Goal: Book appointment/travel/reservation

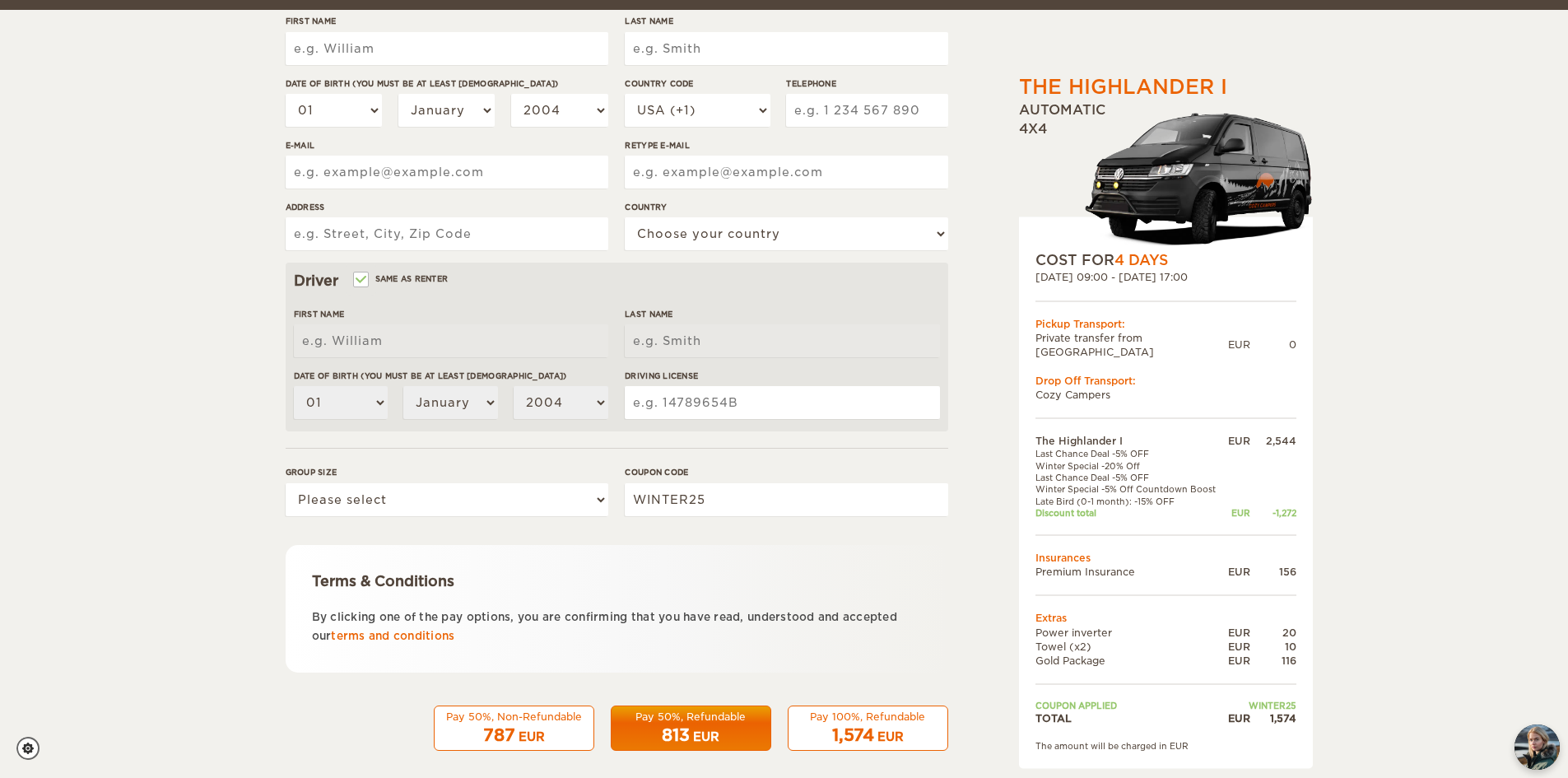
scroll to position [292, 0]
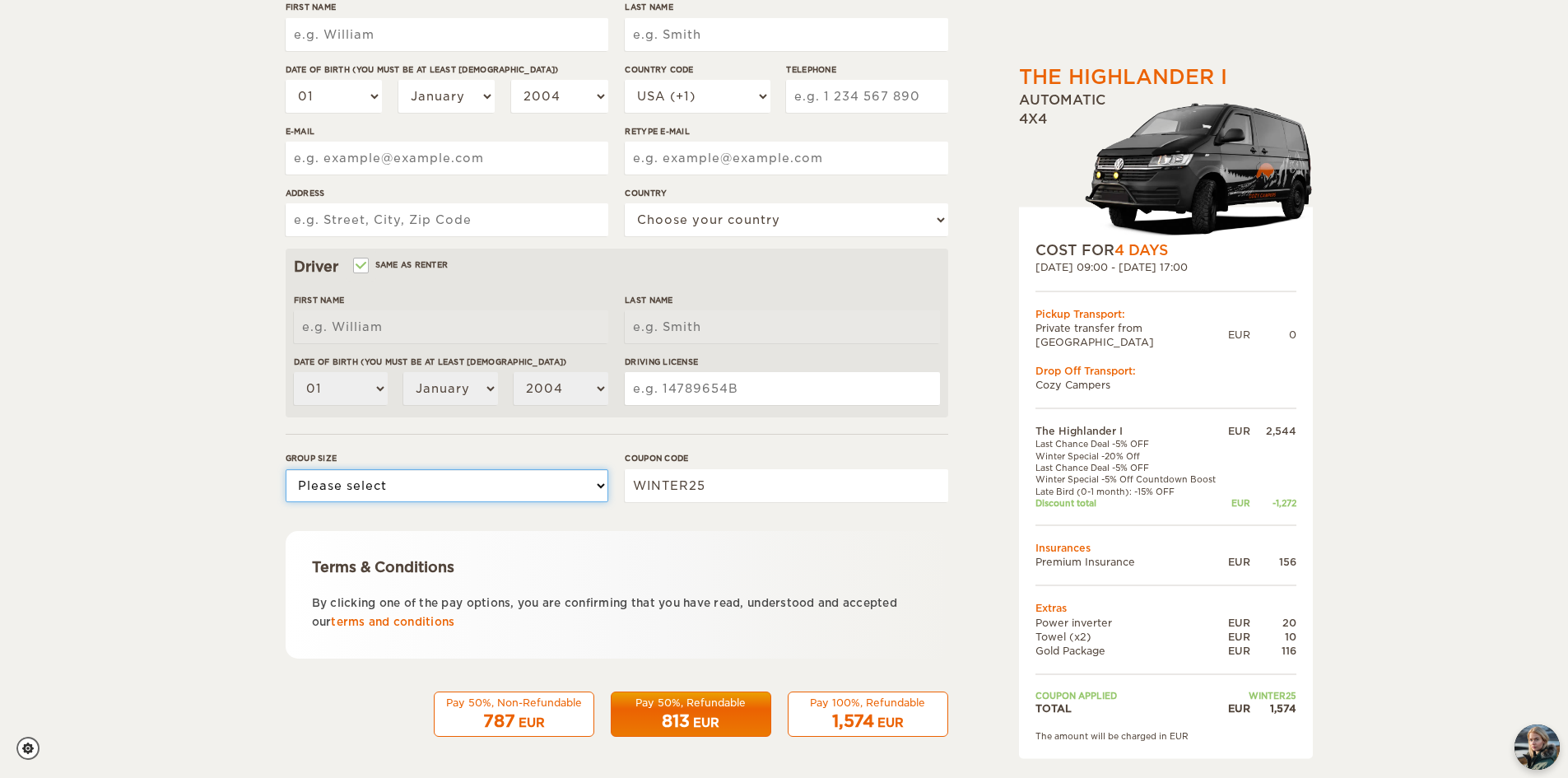
click at [484, 497] on select "Please select 1 2" at bounding box center [447, 485] width 323 height 33
click at [496, 448] on form "Renter First Name Last Name Date of birth (You must be at least [DEMOGRAPHIC_DA…" at bounding box center [617, 303] width 662 height 867
click at [467, 478] on select "Please select 1 2" at bounding box center [447, 485] width 323 height 33
select select "2"
click at [286, 469] on select "Please select 1 2" at bounding box center [447, 485] width 323 height 33
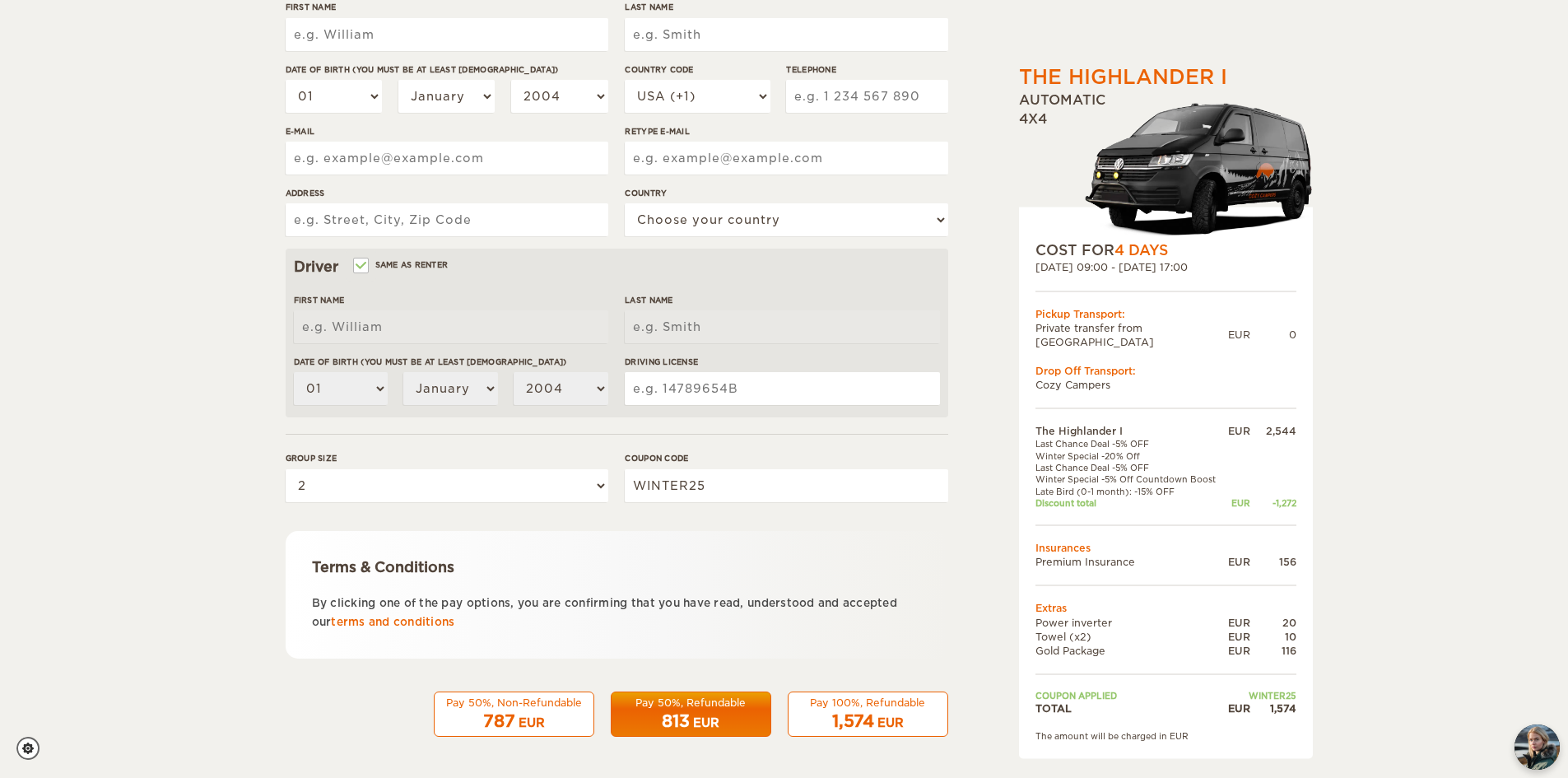
click at [643, 574] on div "Terms & Conditions" at bounding box center [617, 567] width 610 height 19
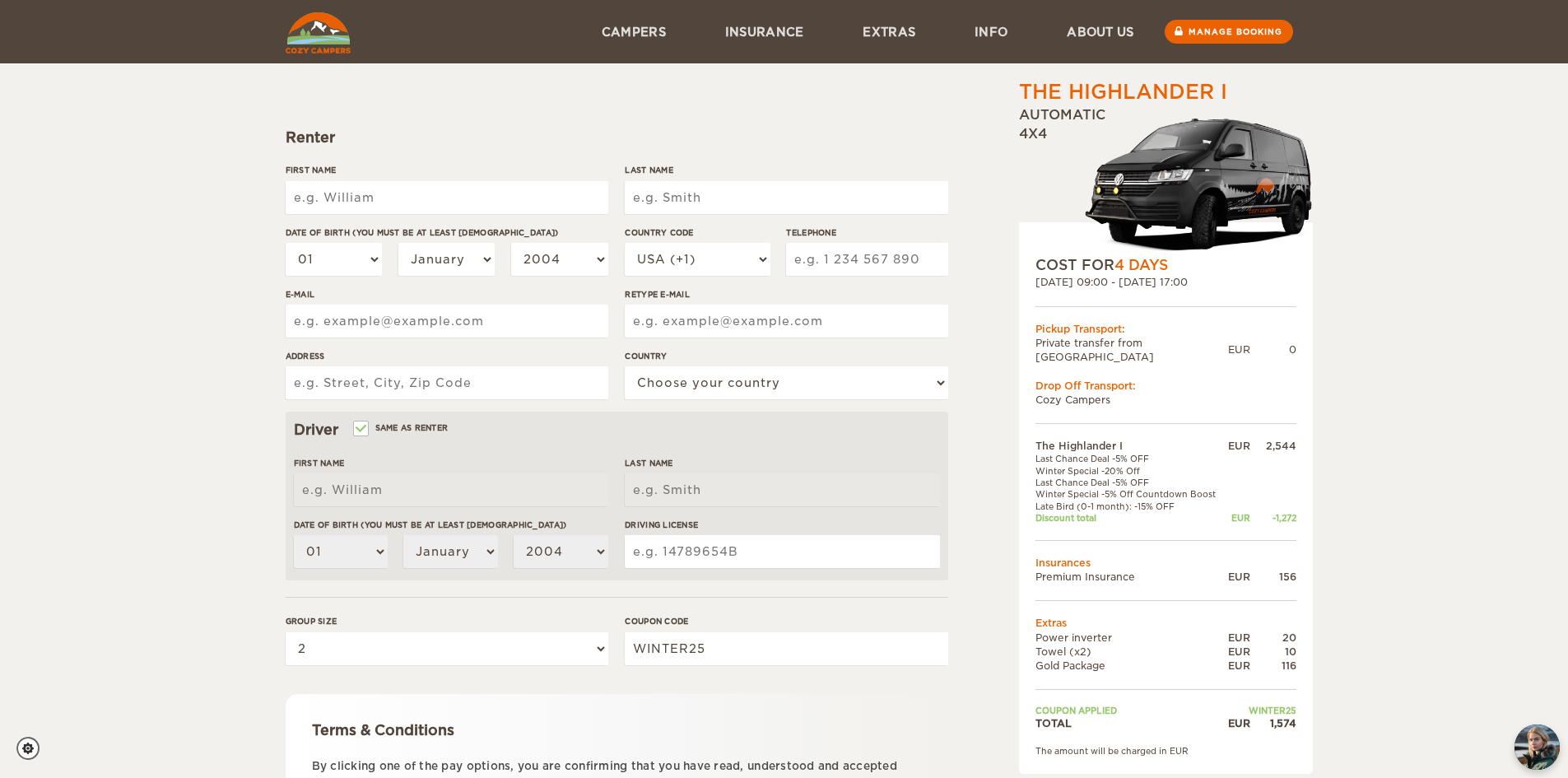
scroll to position [128, 0]
click at [1120, 262] on span "4 Days" at bounding box center [1141, 266] width 53 height 16
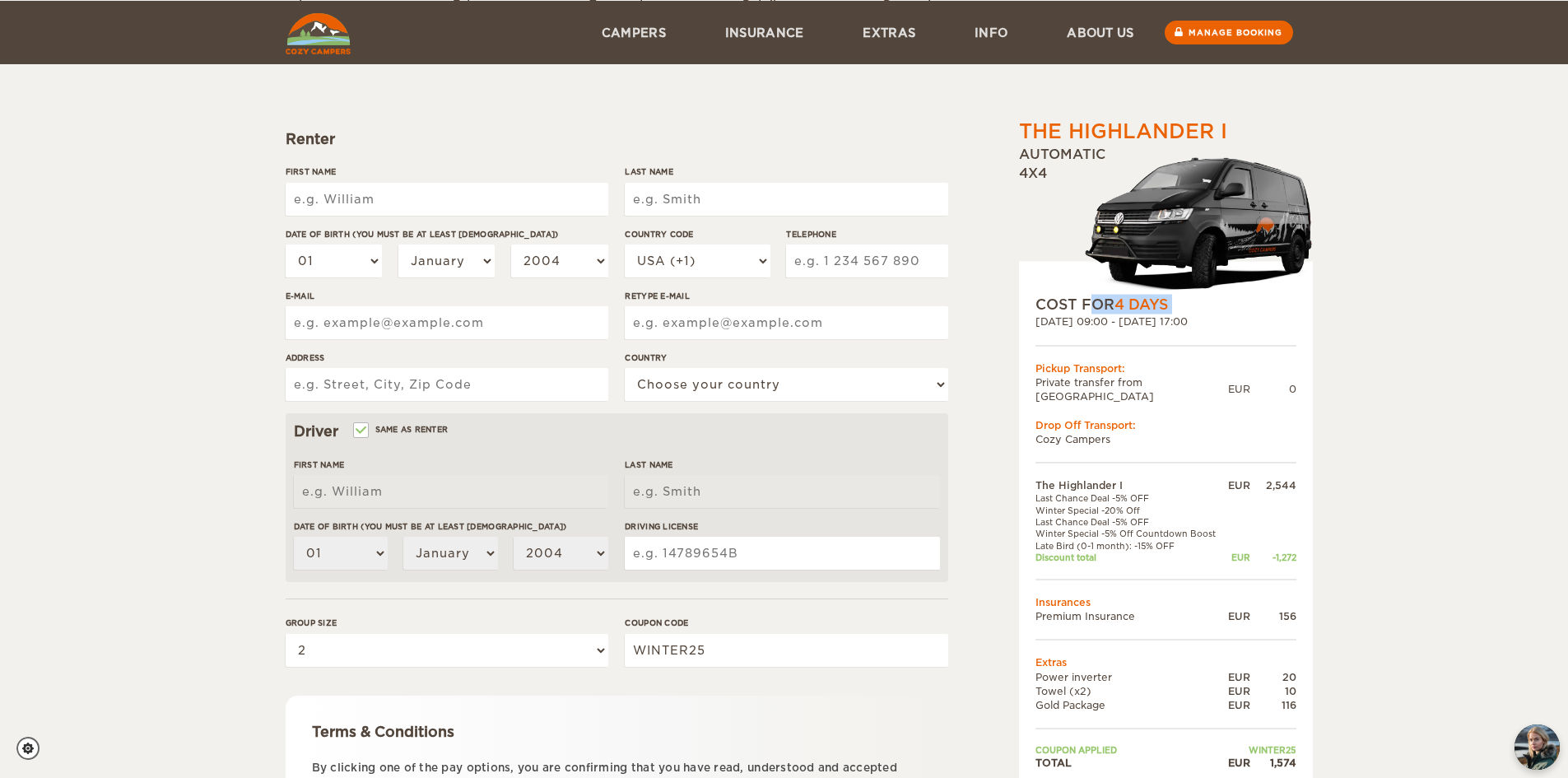
scroll to position [292, 0]
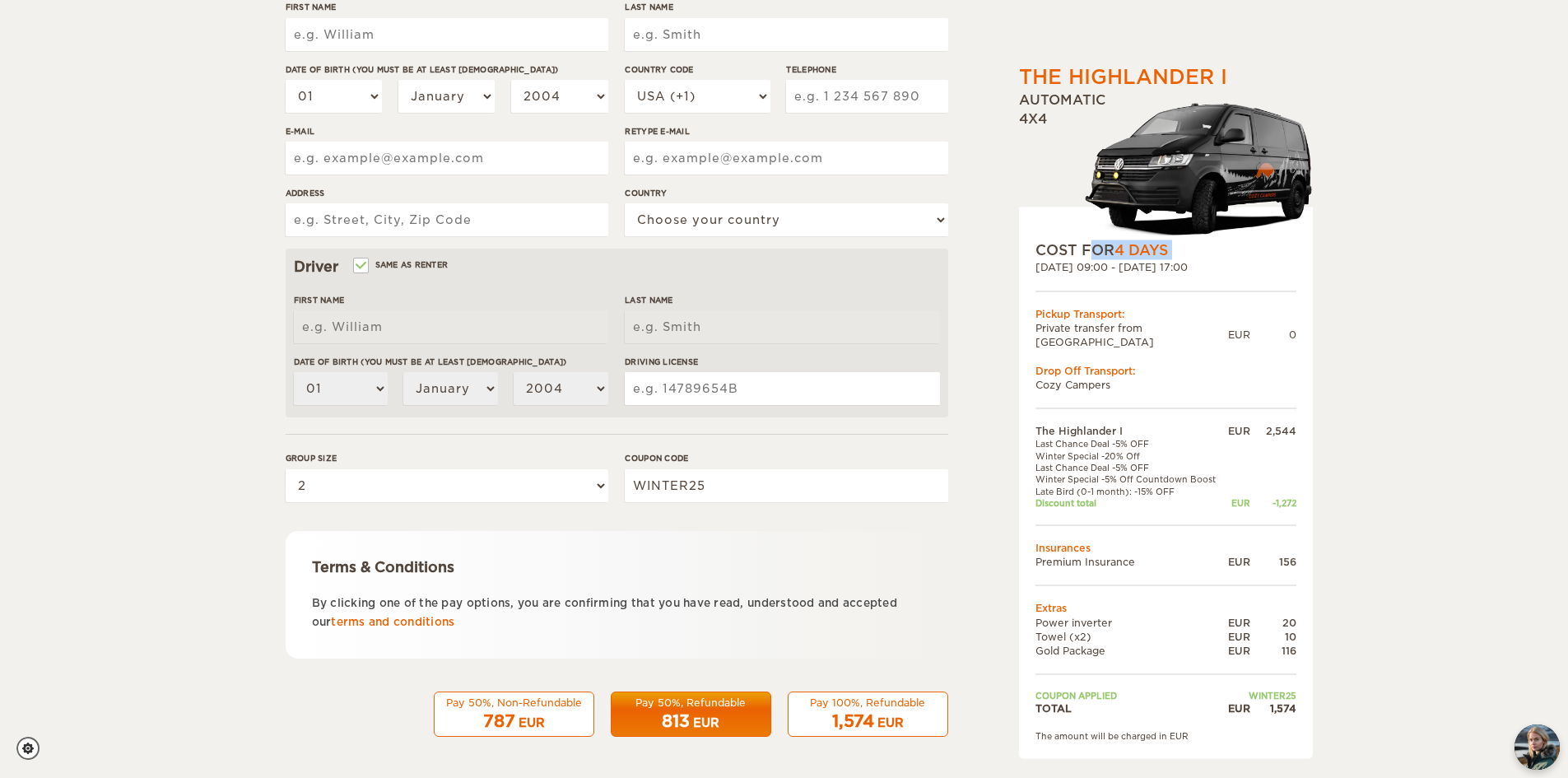
click at [832, 720] on span "1,574" at bounding box center [853, 721] width 42 height 19
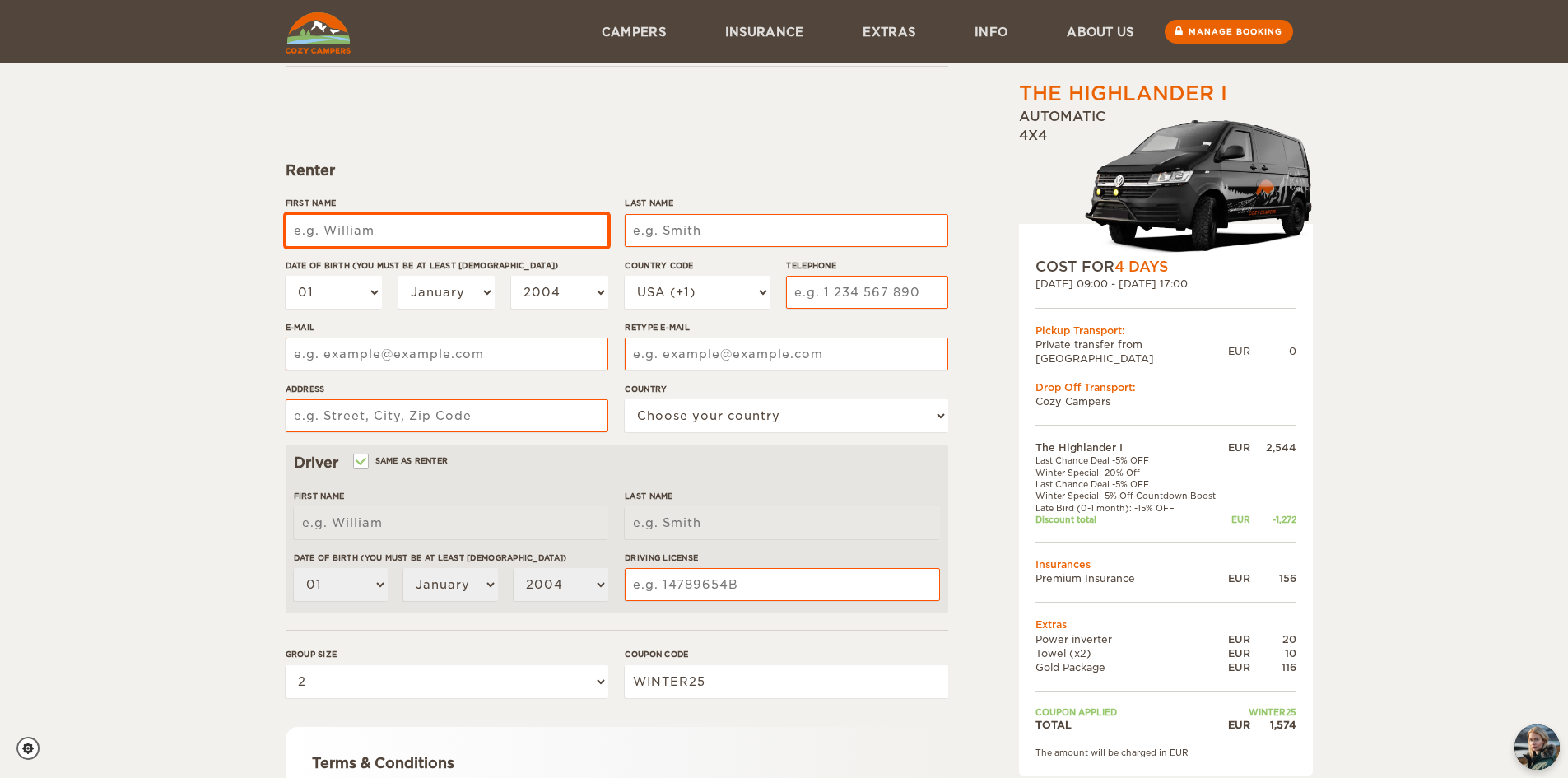
click at [518, 230] on input "First Name" at bounding box center [447, 230] width 323 height 33
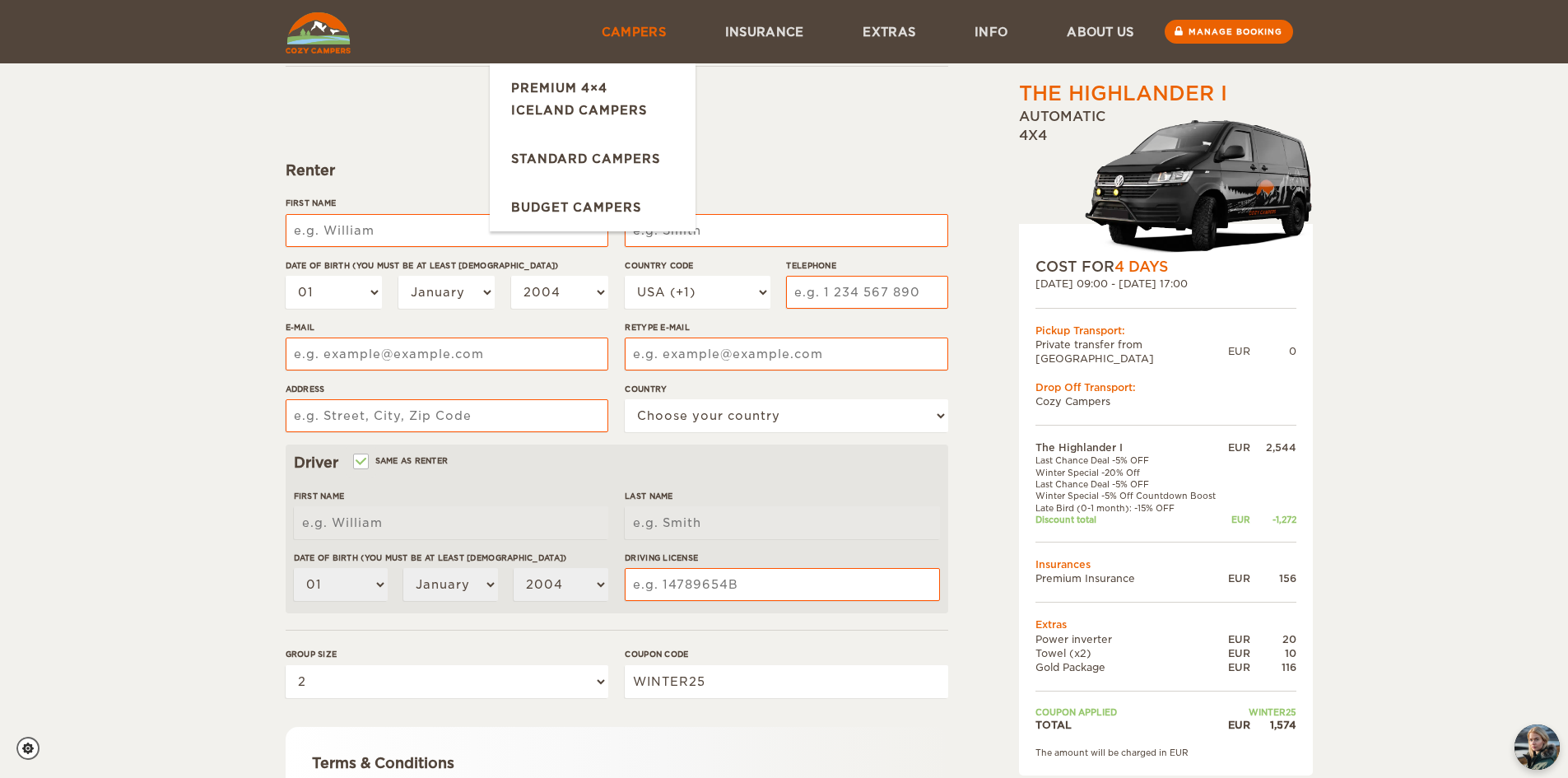
click at [645, 22] on link "Campers" at bounding box center [634, 31] width 123 height 63
